Goal: Transaction & Acquisition: Obtain resource

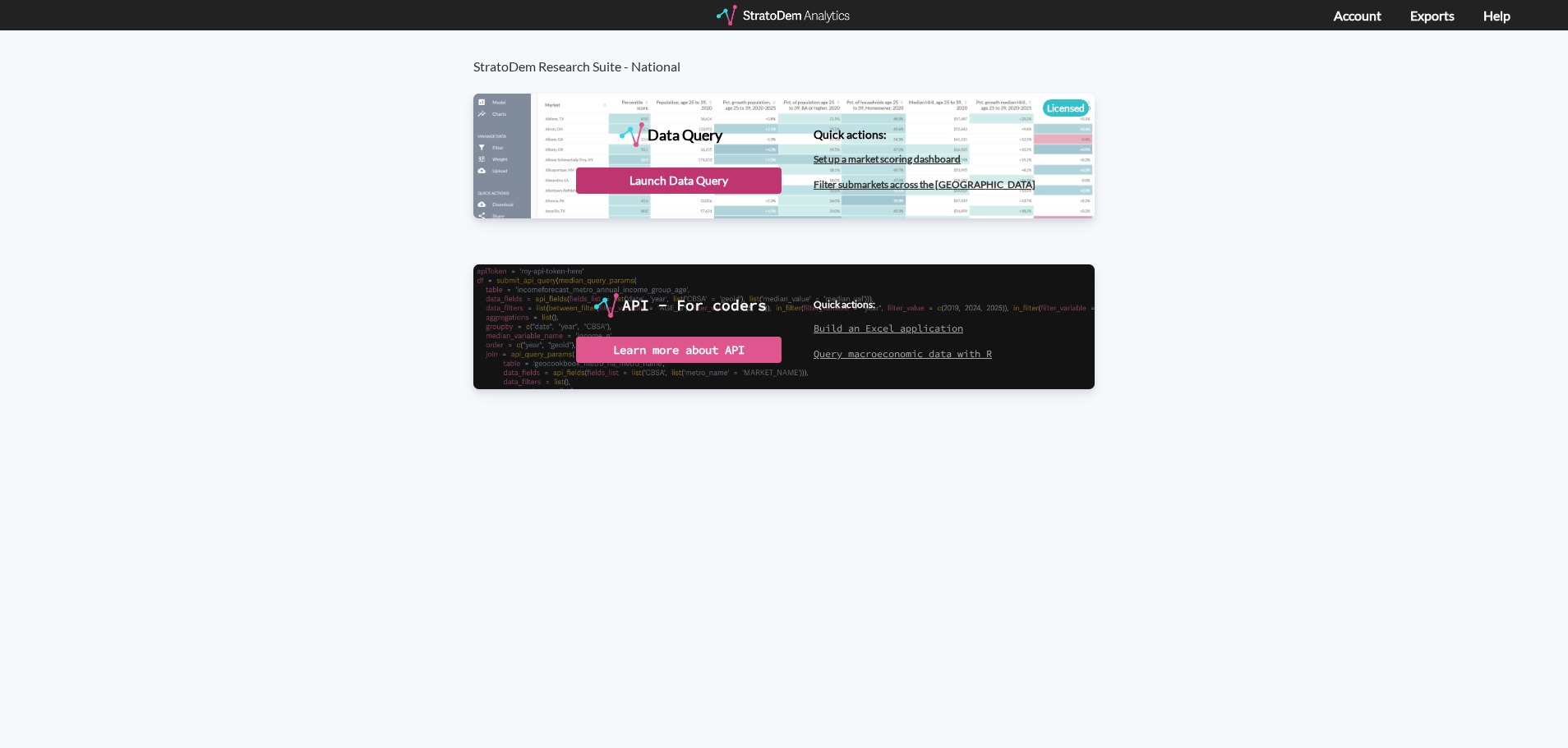
click at [640, 186] on div "Launch Data Query" at bounding box center [678, 180] width 205 height 26
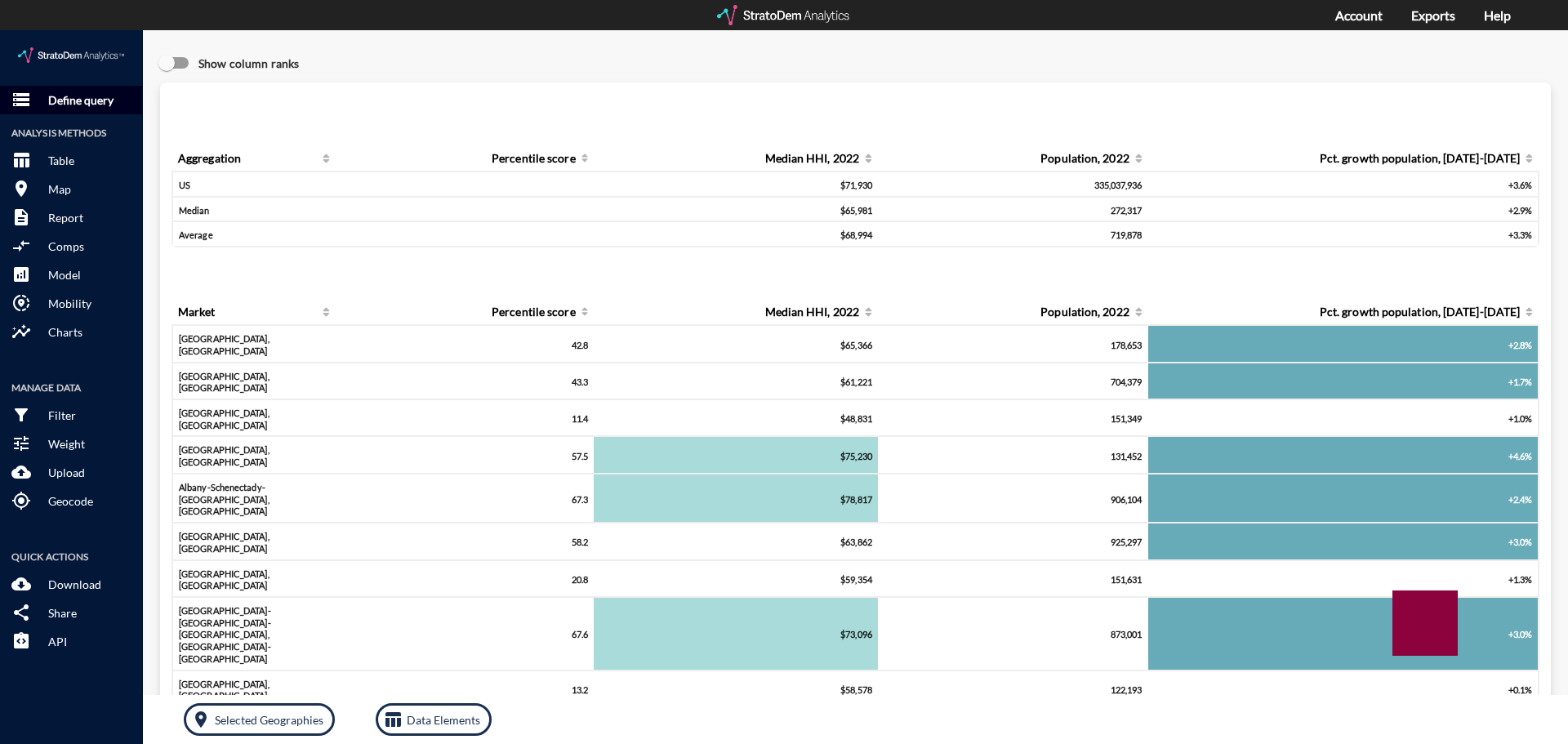
click button "storage Define query"
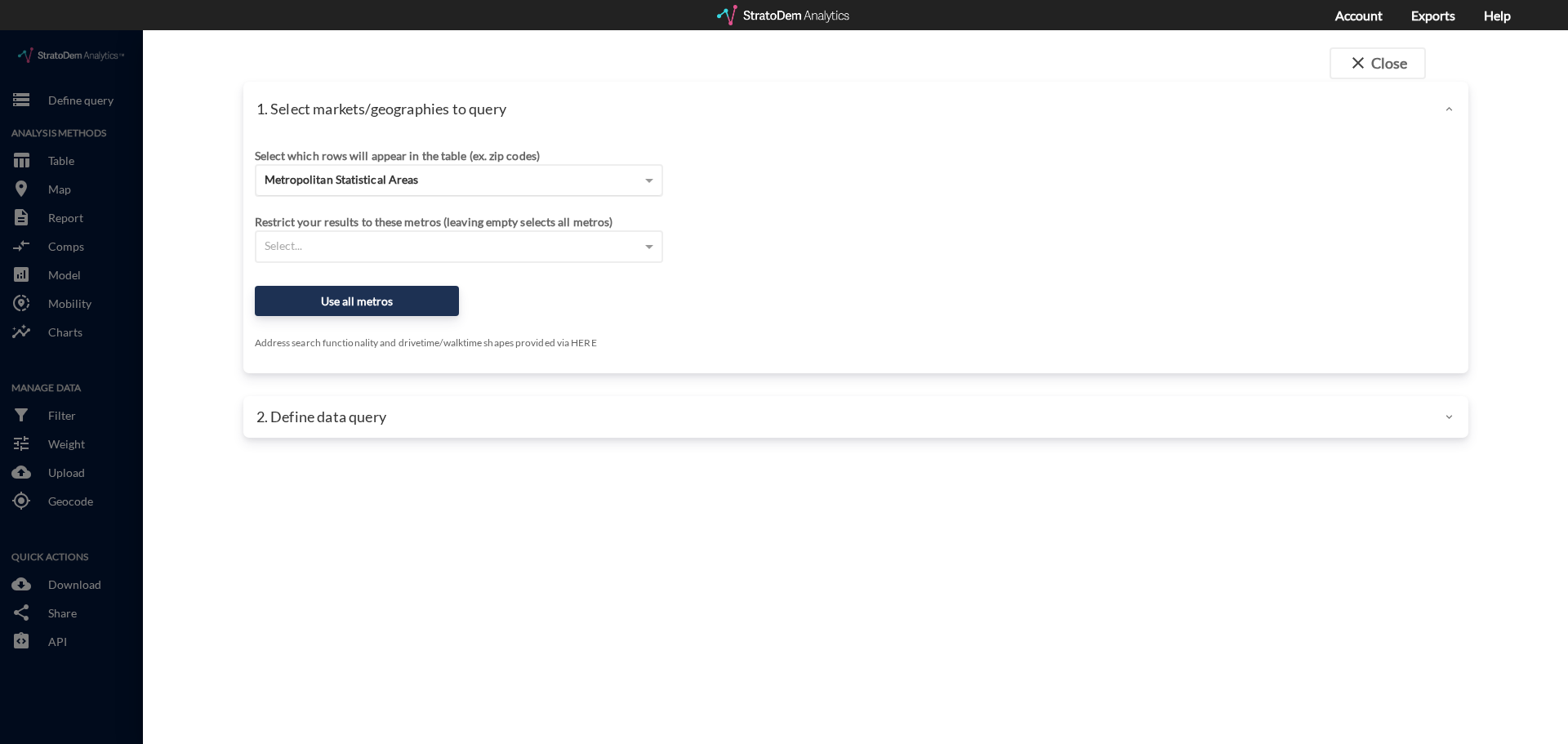
click span "Metropolitan Statistical Areas"
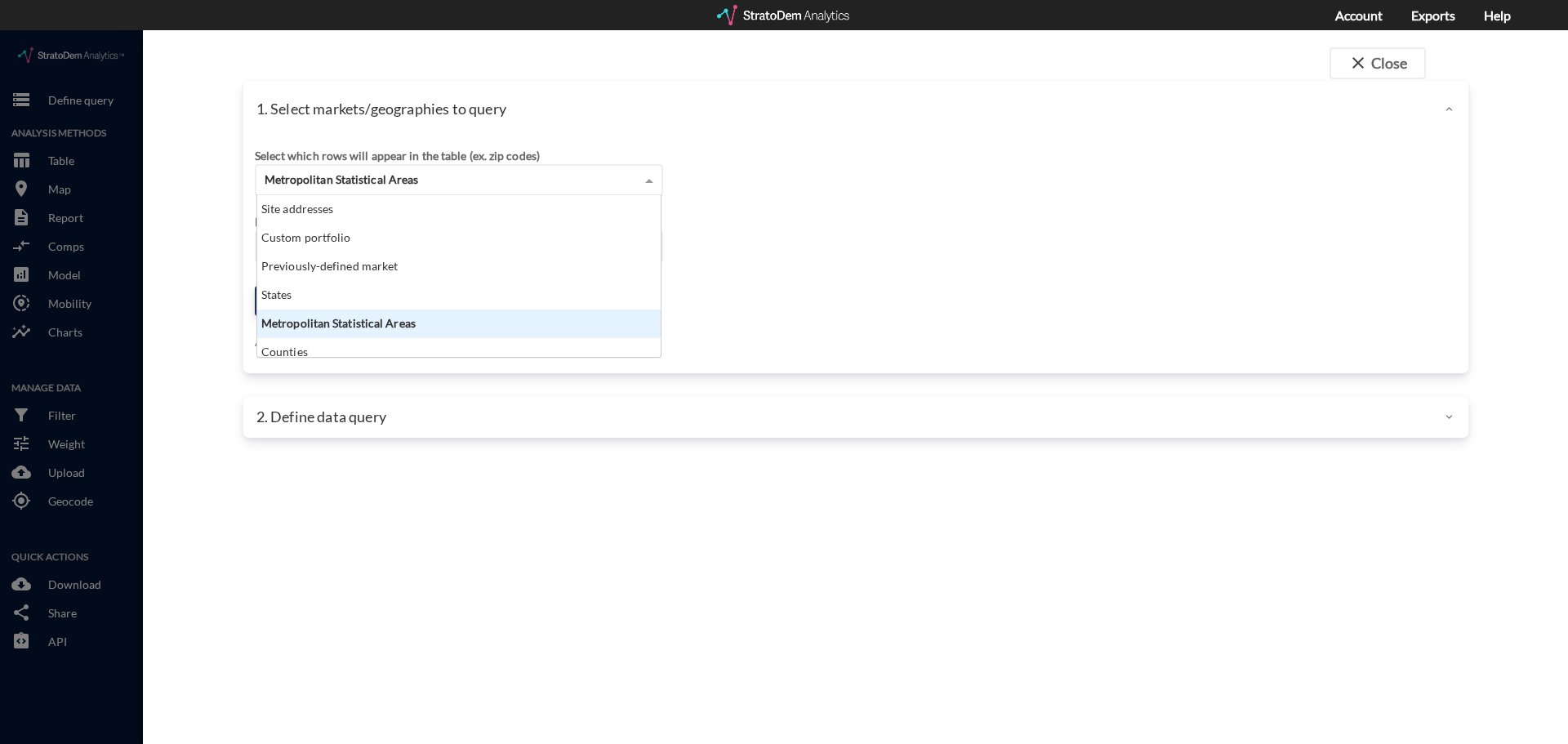
scroll to position [150, 393]
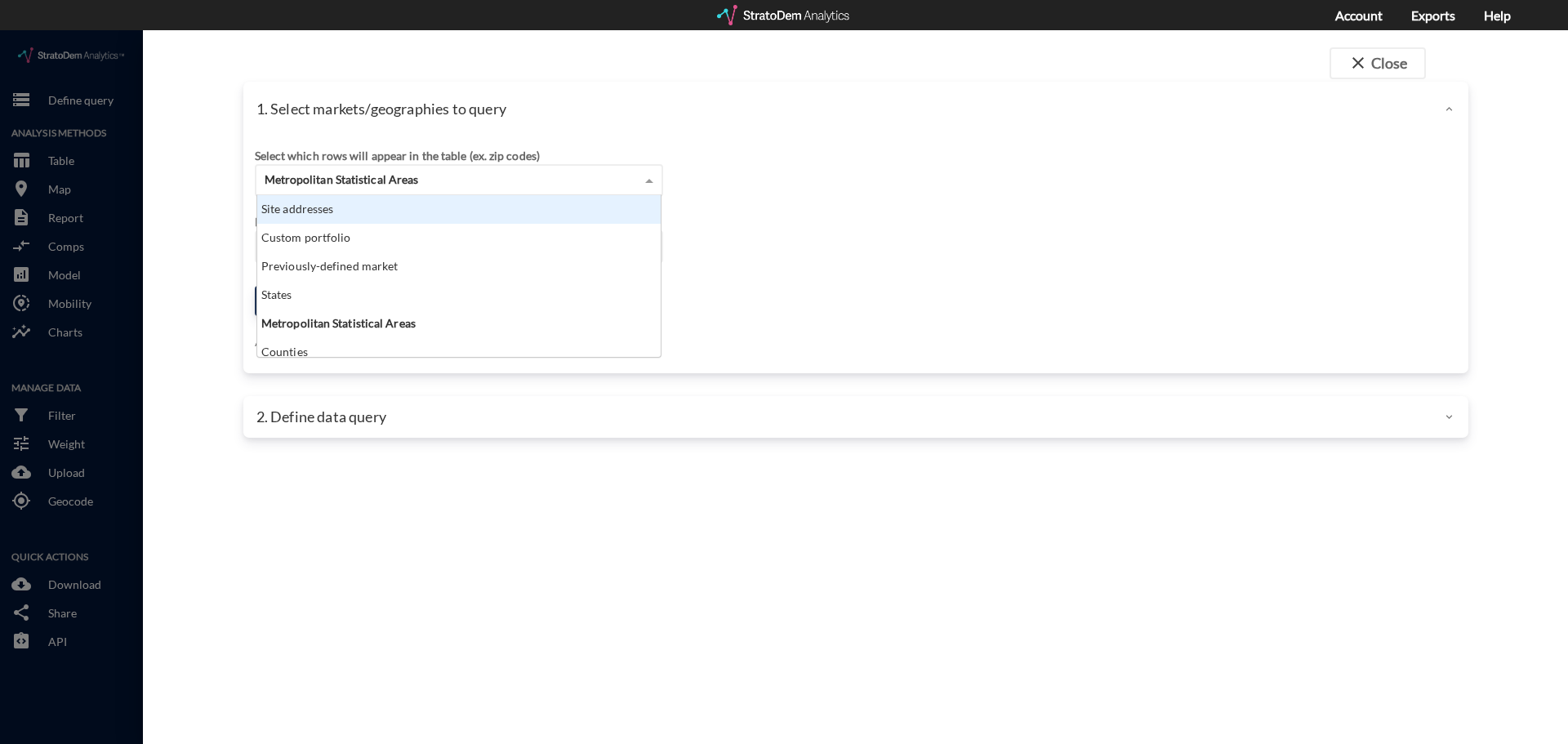
click div "Site addresses"
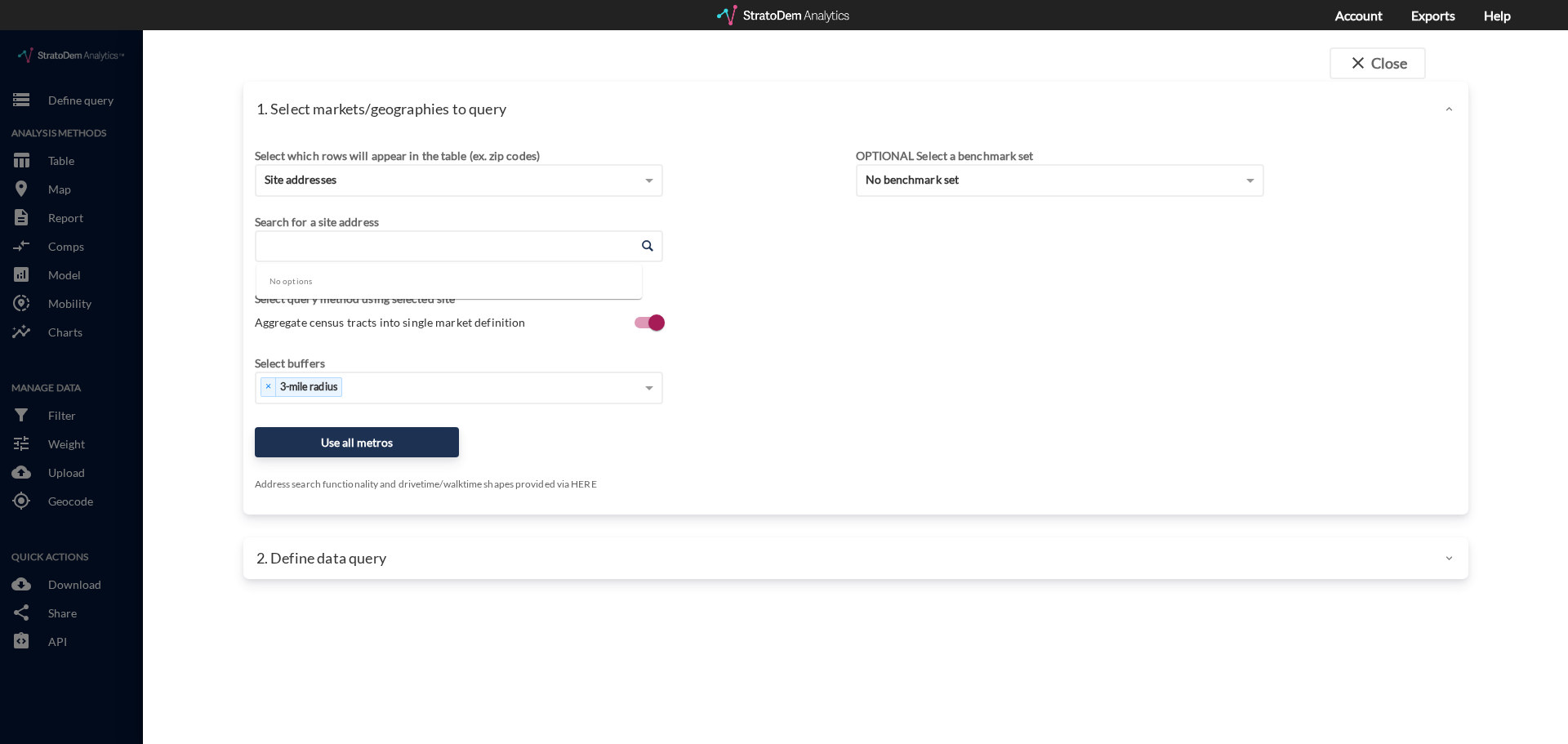
click input "Enter an address"
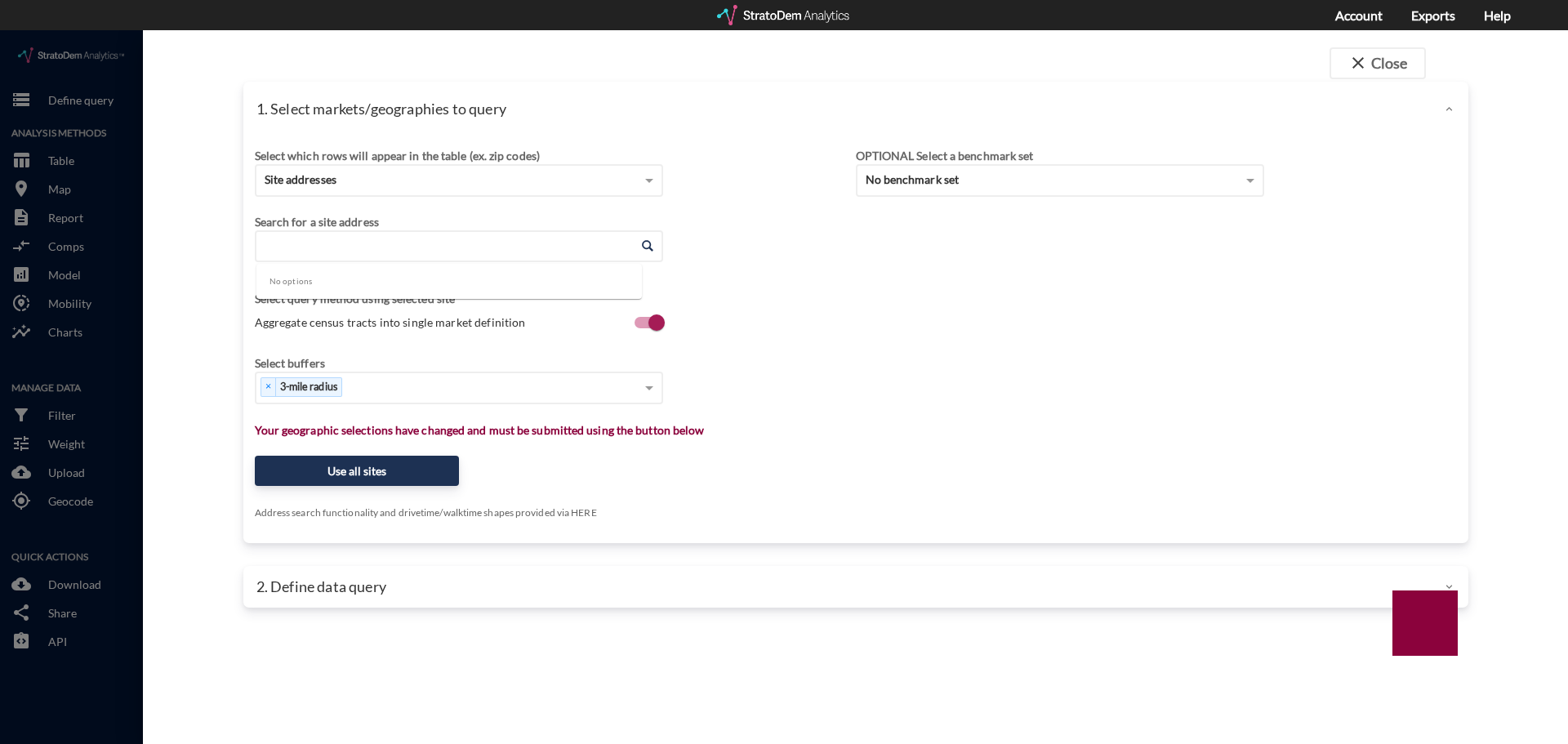
paste input "39261 Delhaven St, Murrieta, CA"
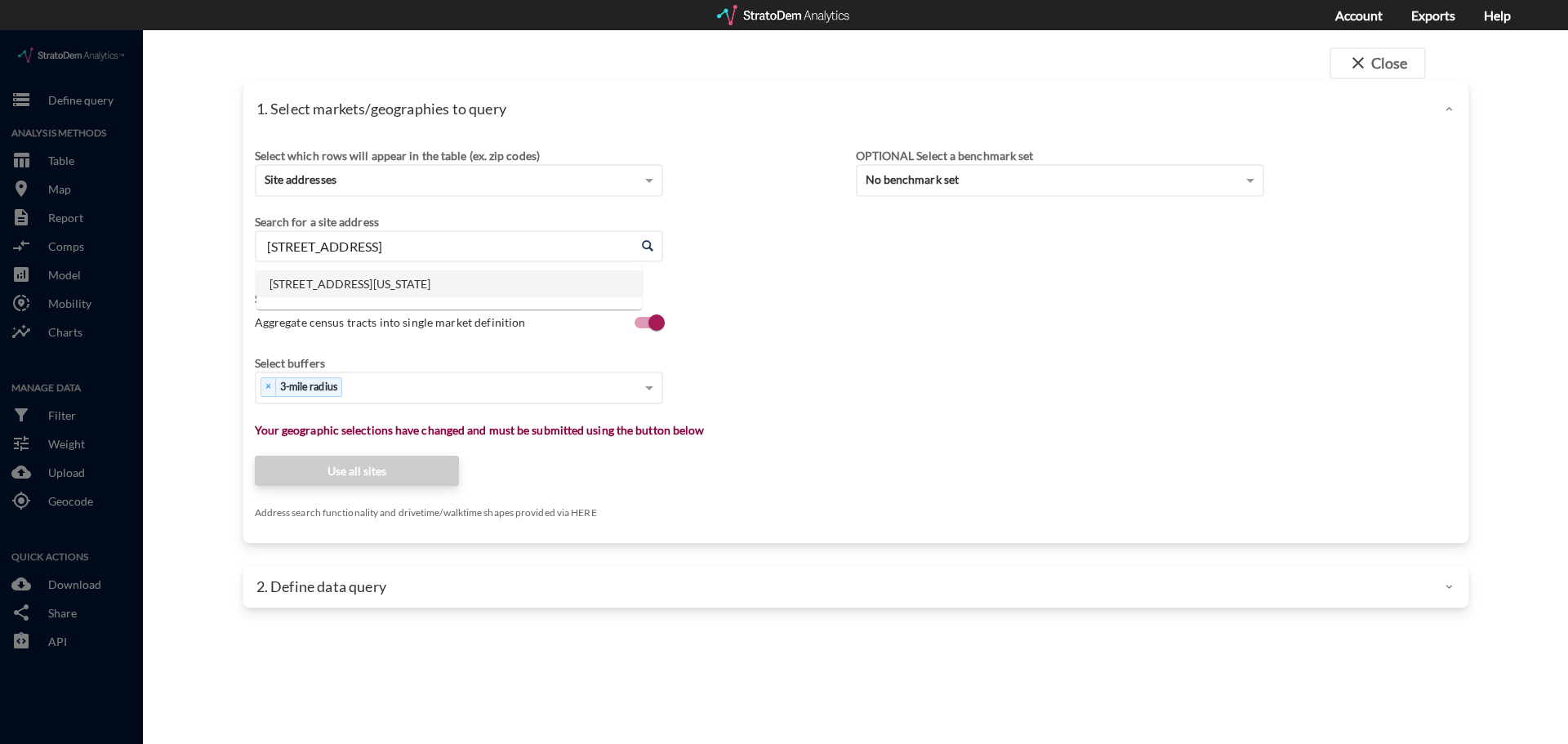
click li "39261 Delhaven St, Murrieta, California"
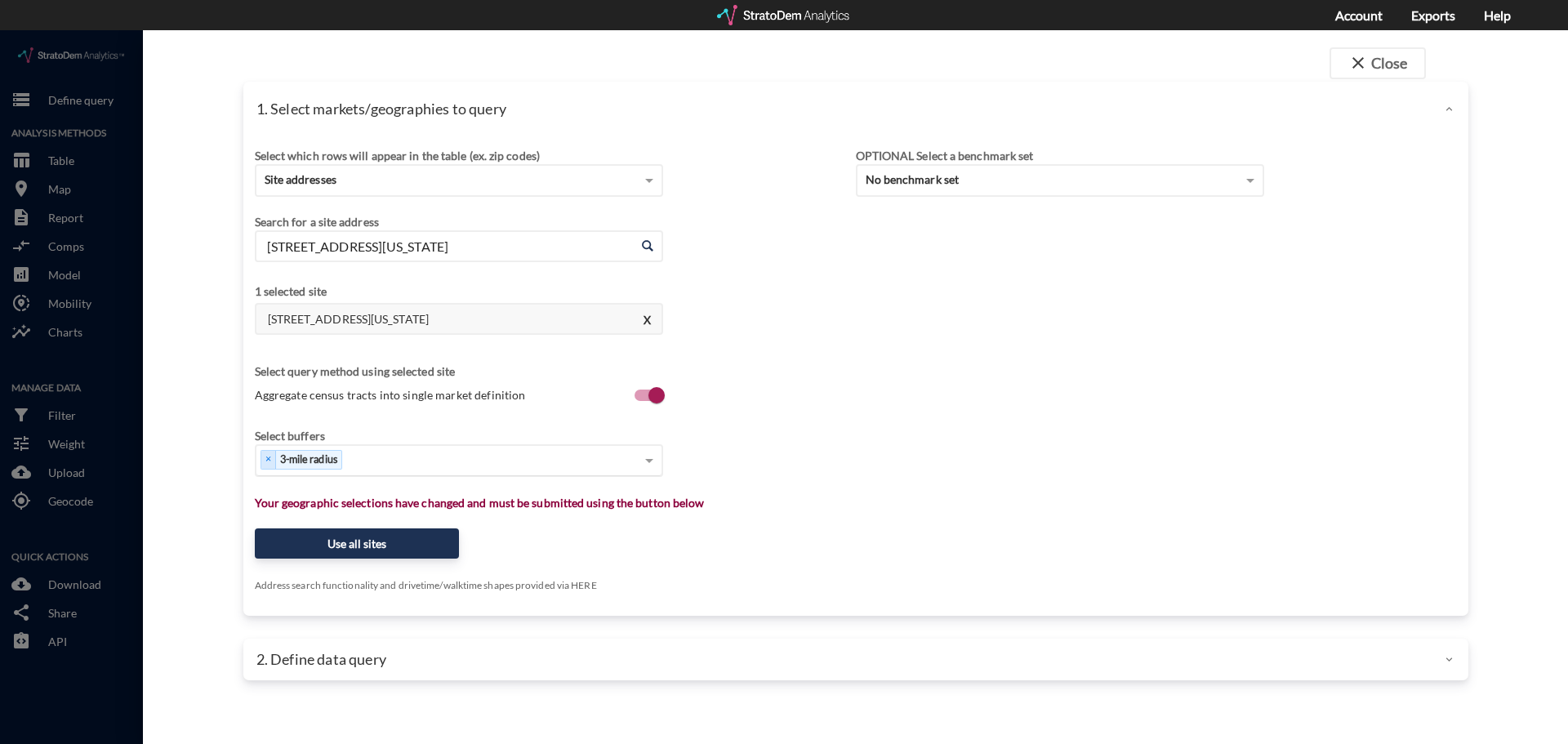
type input "39261 Delhaven St, Murrieta, California"
type input "1"
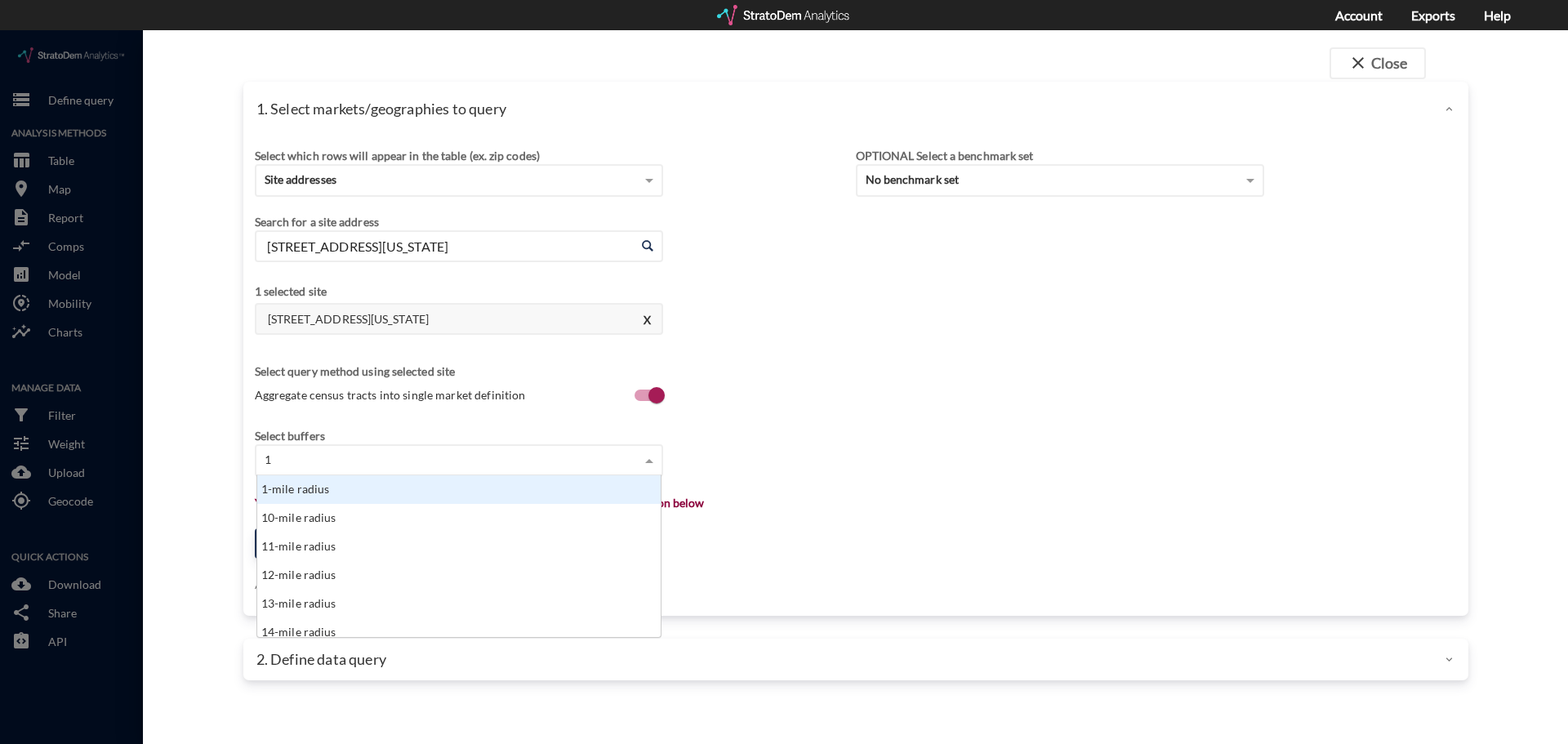
click div "1-mile radius"
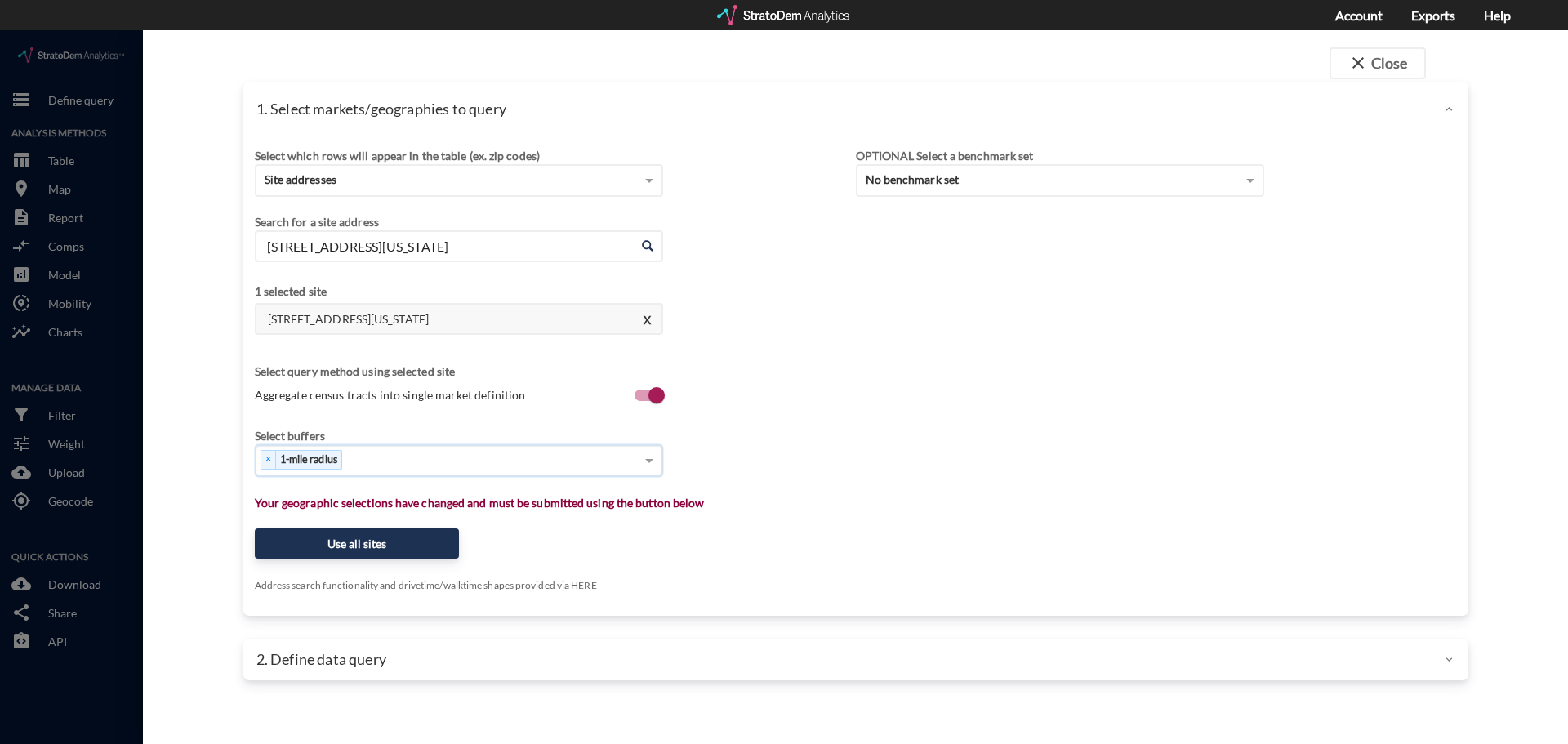
type input "3"
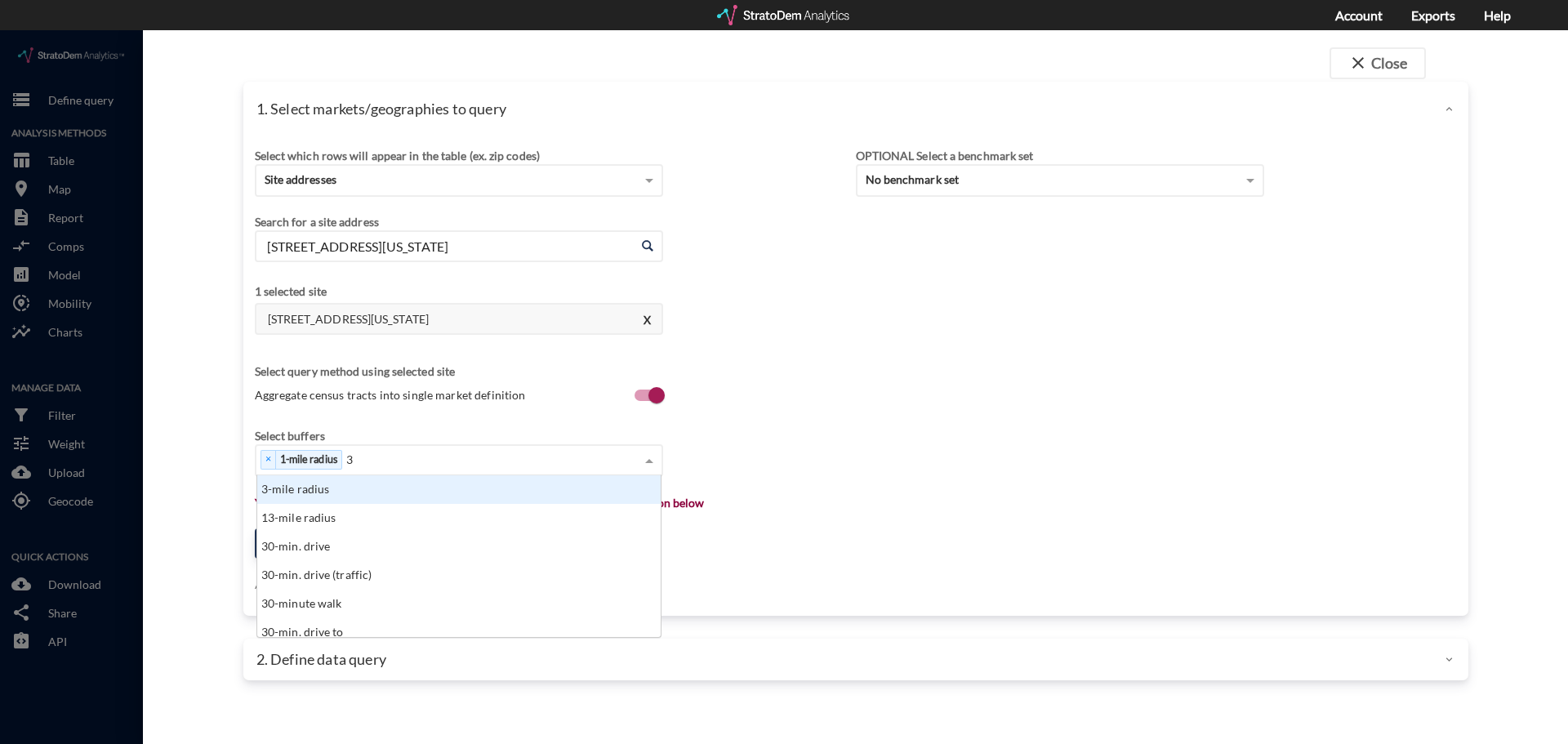
click div "3-mile radius"
type input "5"
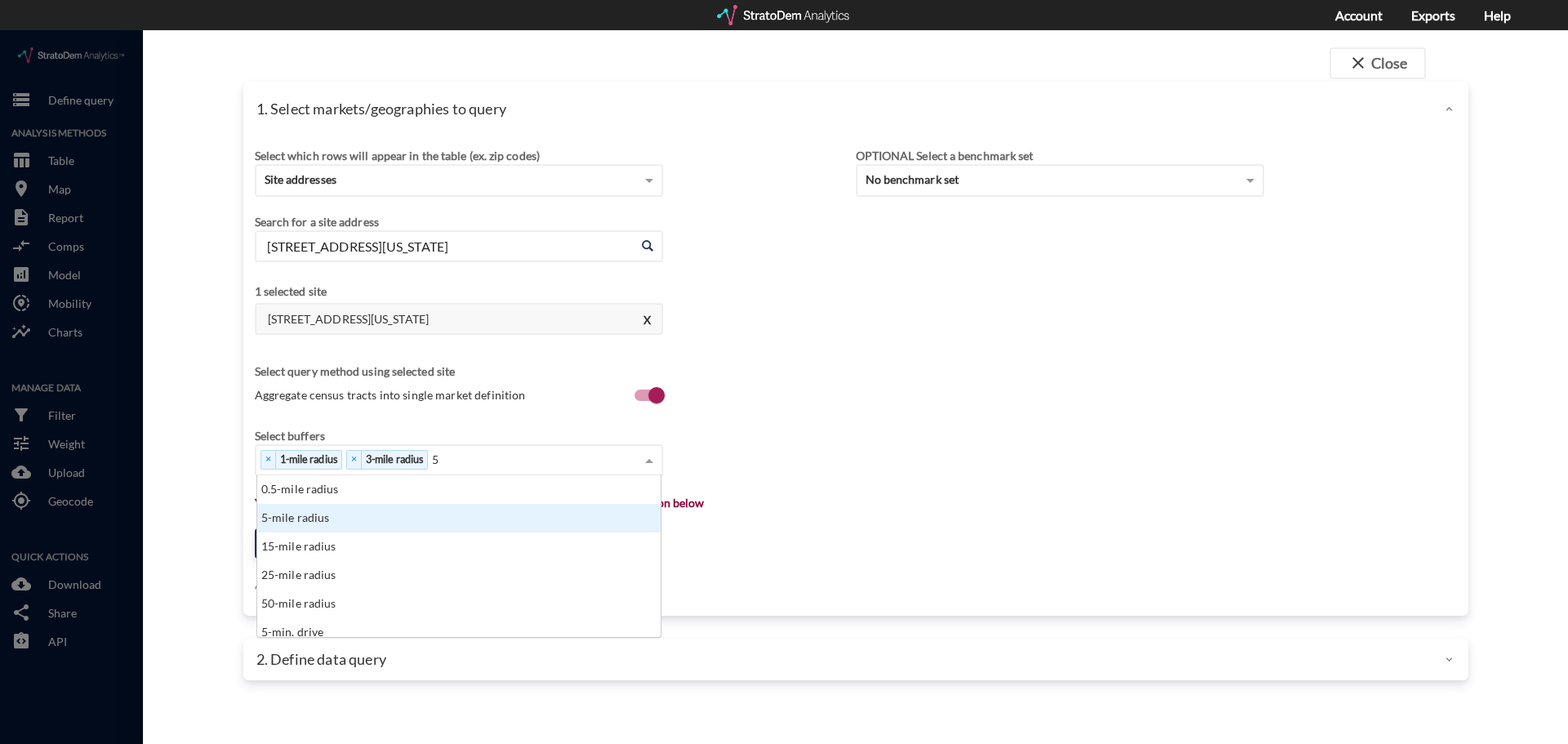
click div "5-mile radius"
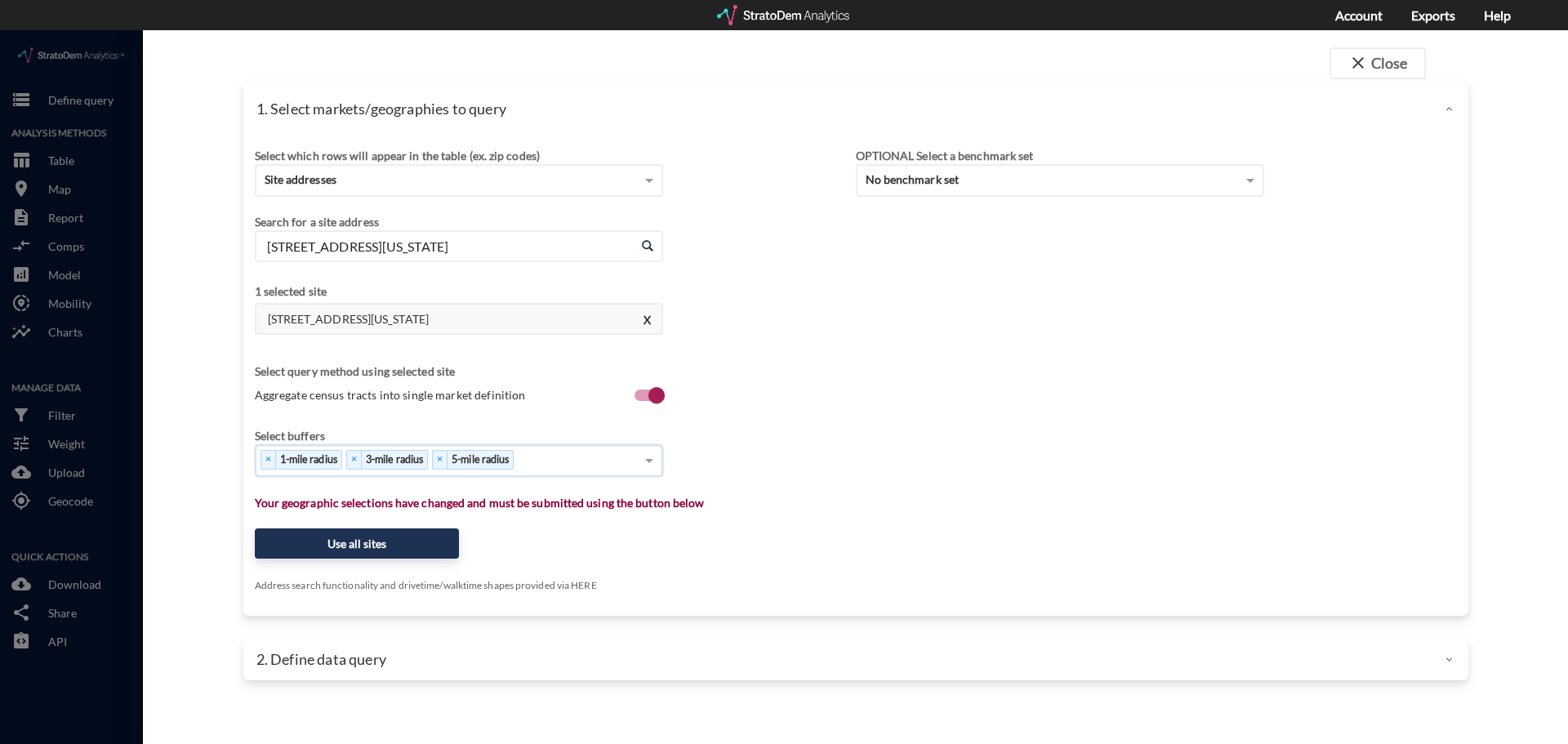
type input "1"
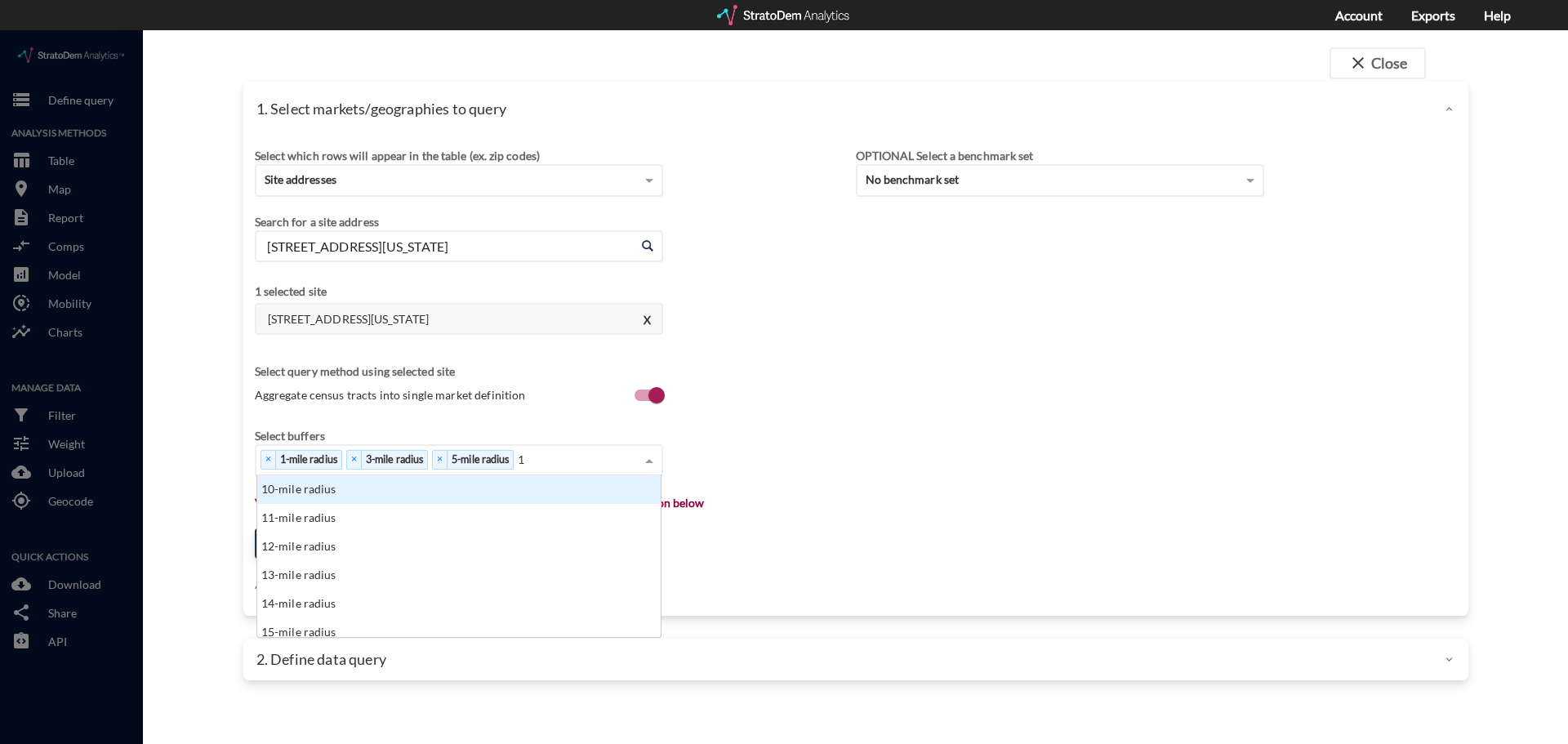
click div "10-mile radius"
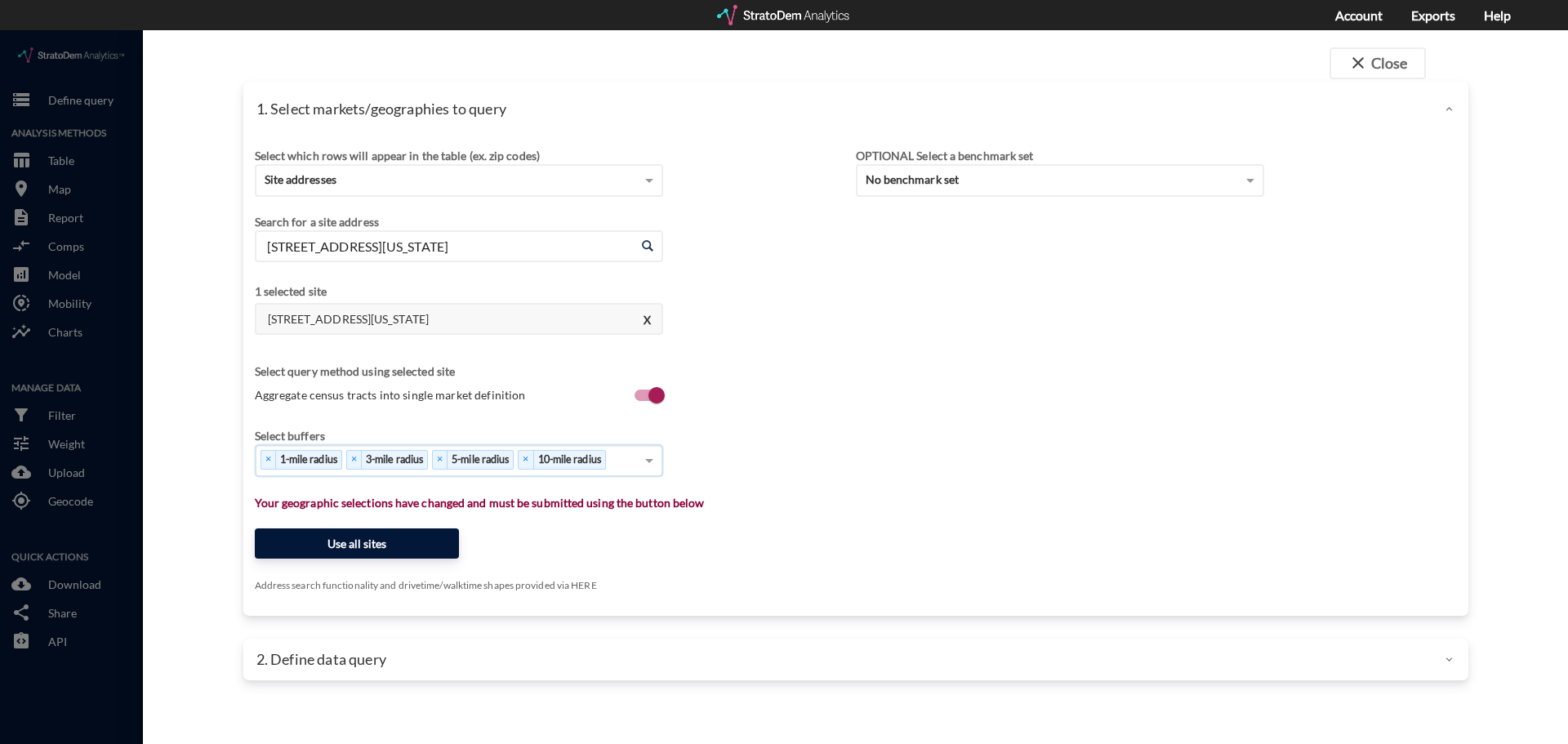
click button "Use all sites"
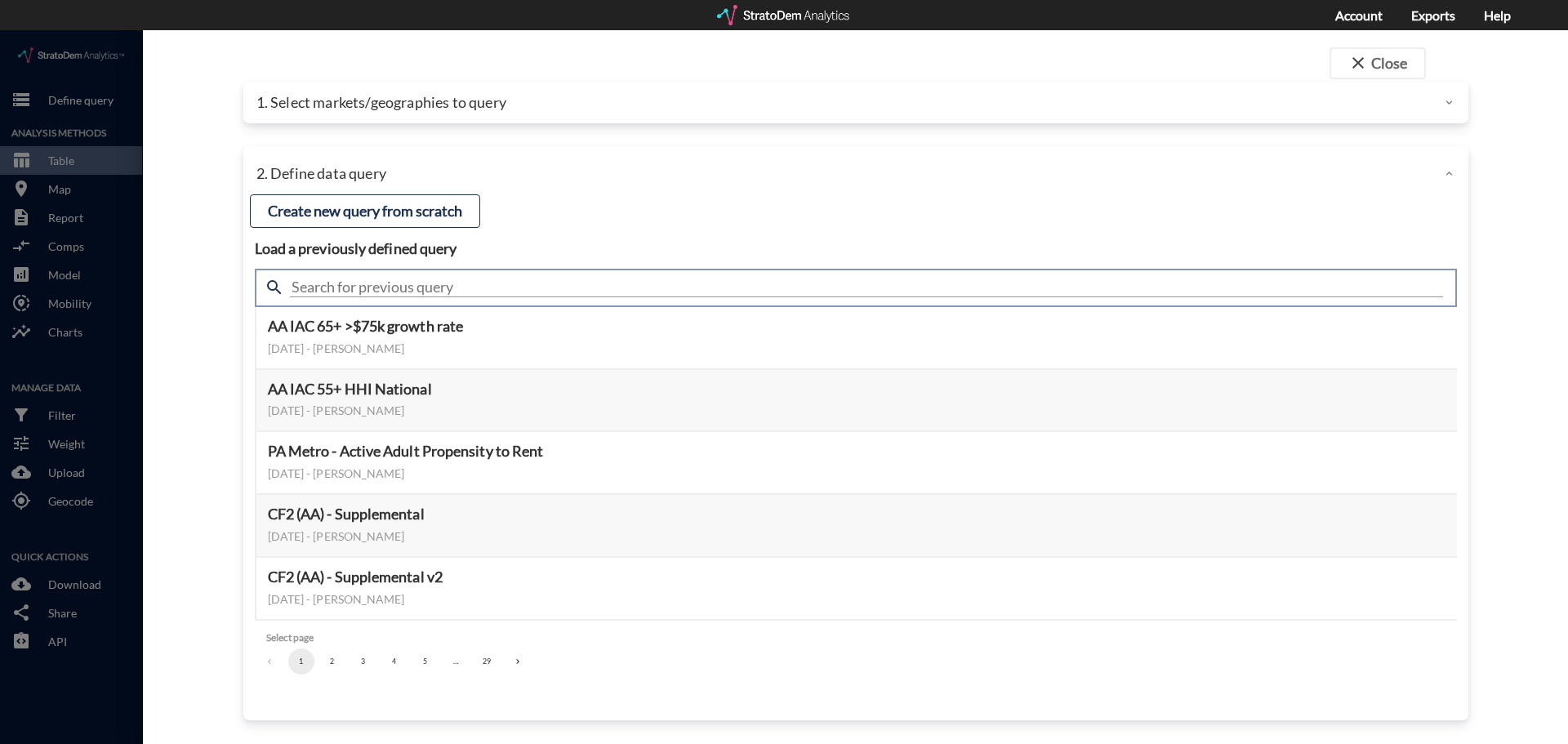
click input "text"
type input "housing"
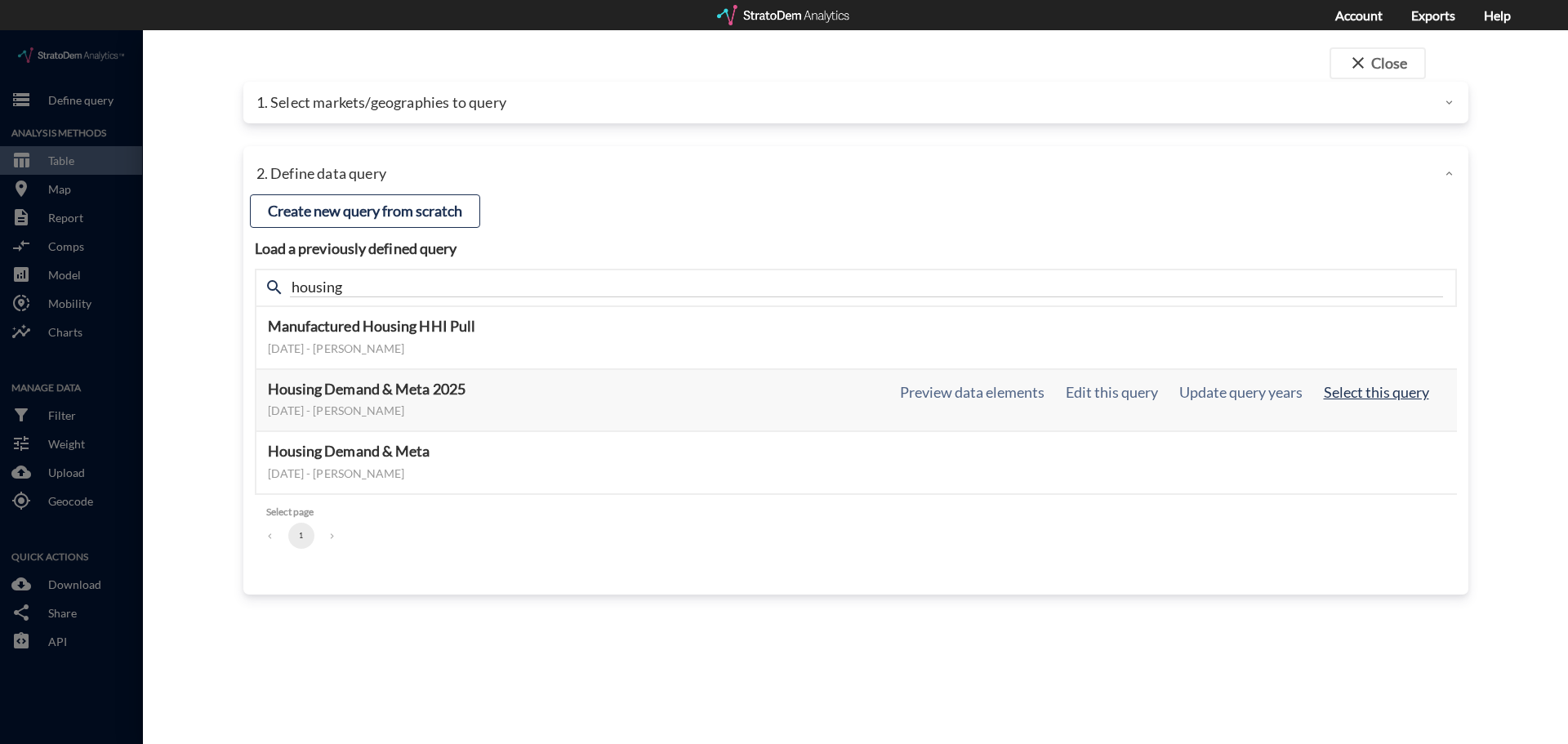
click button "Select this query"
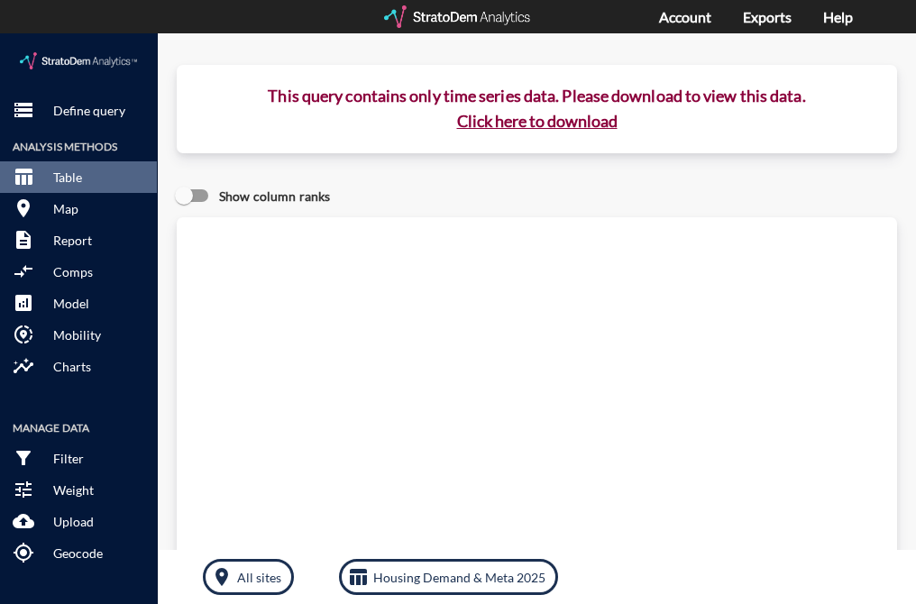
click button "Click here to download"
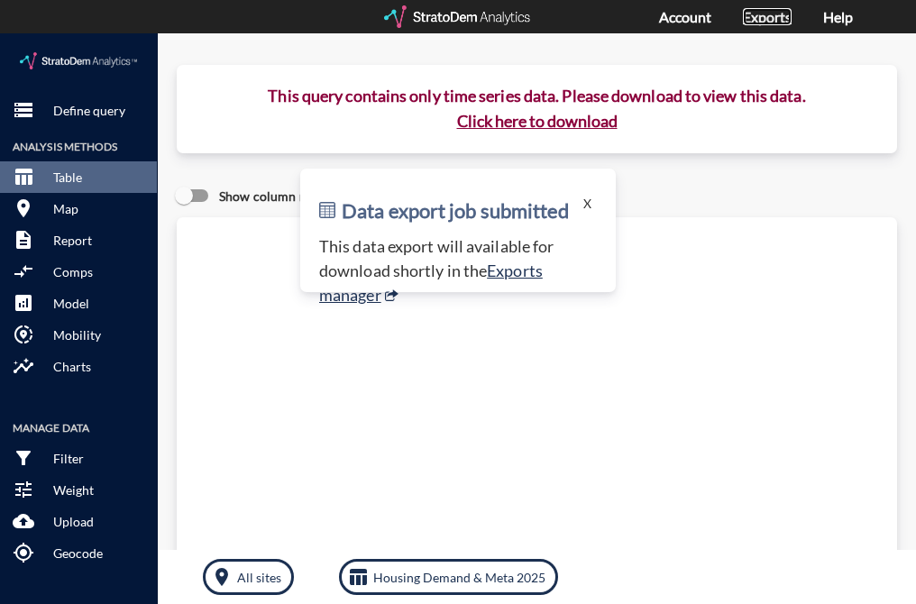
click at [747, 22] on link "Exports" at bounding box center [767, 16] width 49 height 17
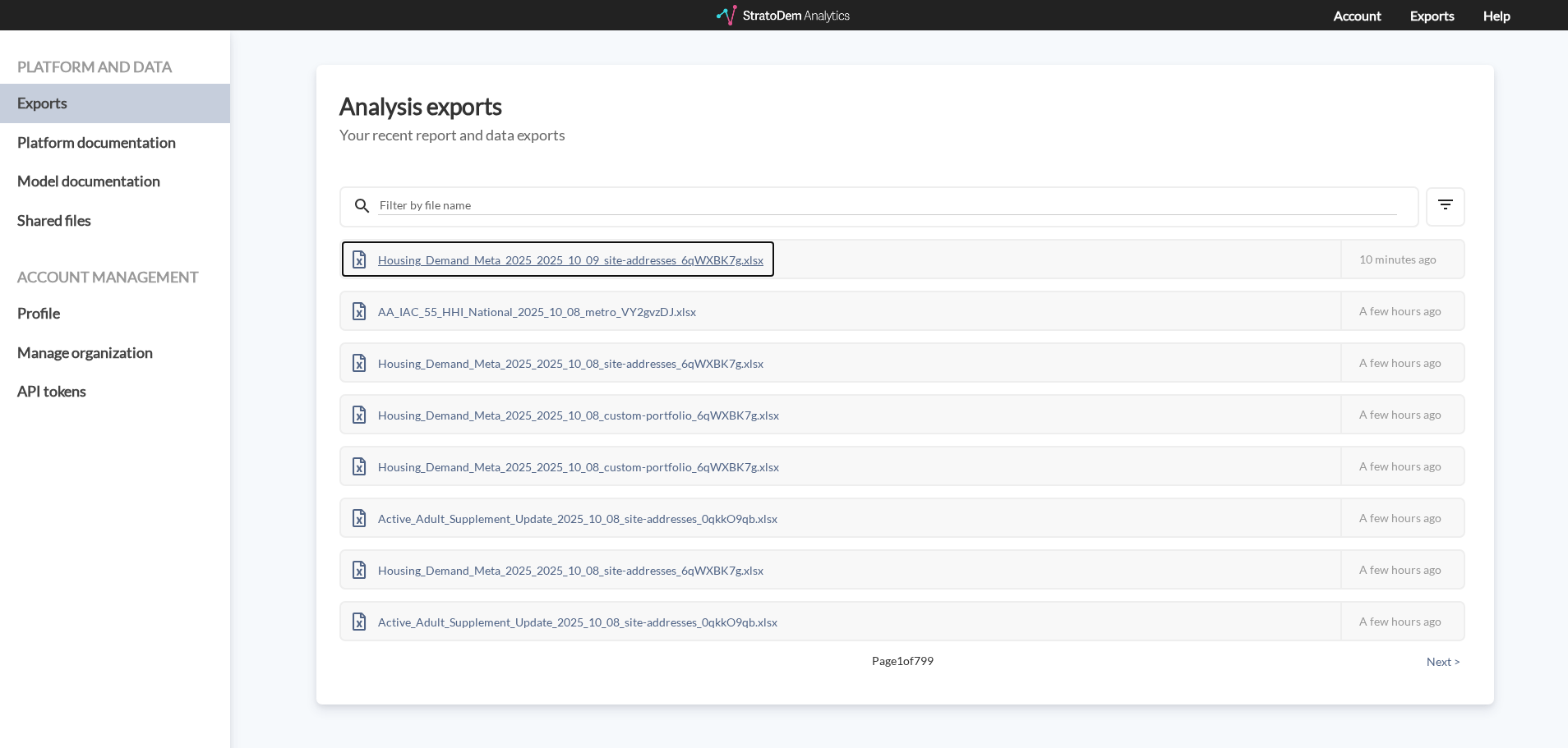
click at [516, 269] on div "Housing_Demand_Meta_2025_2025_10_09_site-addresses_6qWXBK7g.xlsx" at bounding box center [558, 259] width 434 height 37
